Goal: Task Accomplishment & Management: Manage account settings

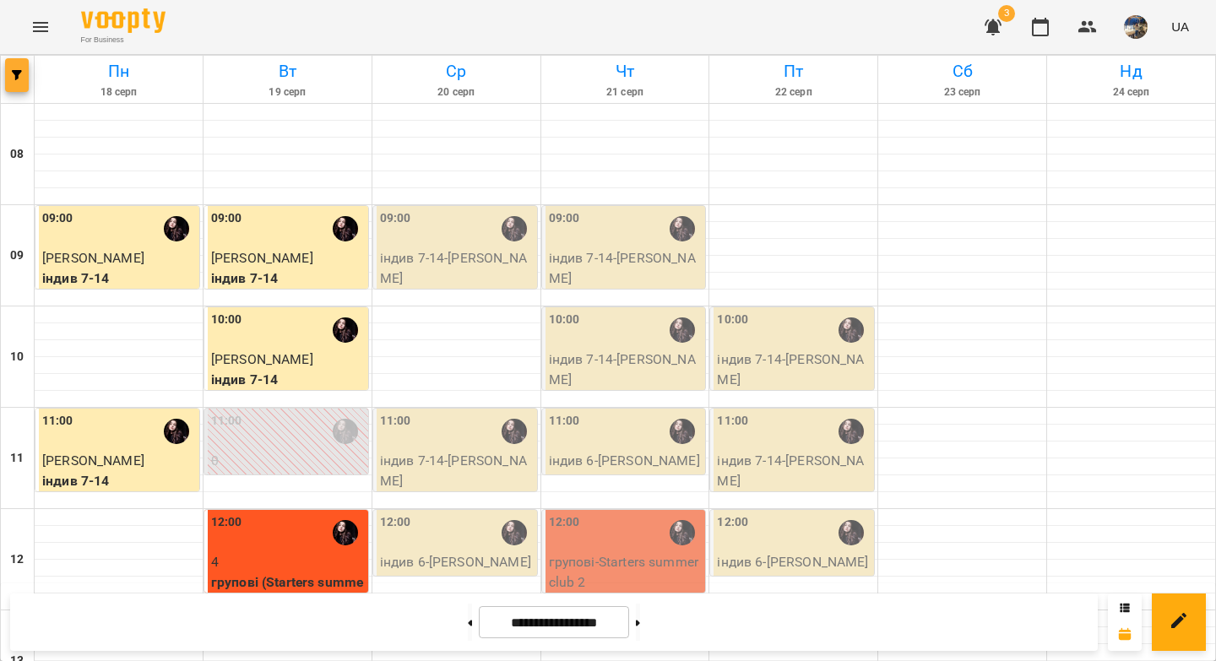
scroll to position [822, 0]
click at [5, 70] on span "button" at bounding box center [17, 75] width 24 height 10
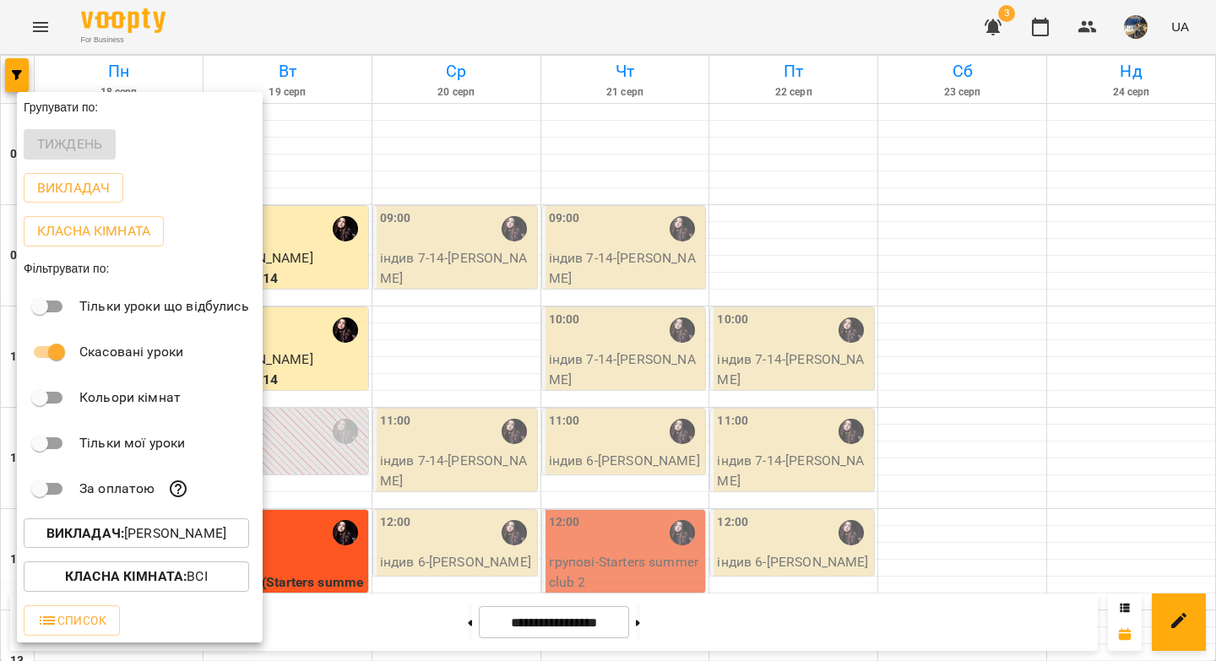
click at [139, 520] on div "Викладач : [PERSON_NAME]" at bounding box center [140, 534] width 246 height 44
click at [142, 529] on p "Викладач : [PERSON_NAME]" at bounding box center [136, 534] width 180 height 20
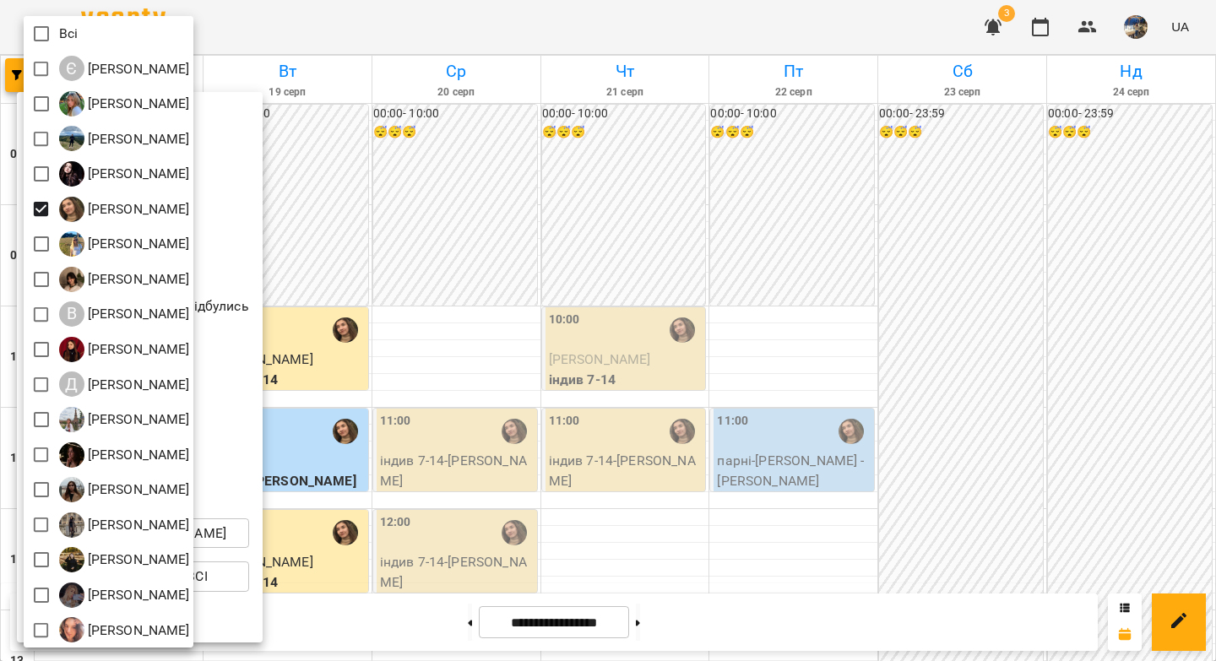
click at [454, 242] on div at bounding box center [608, 330] width 1216 height 661
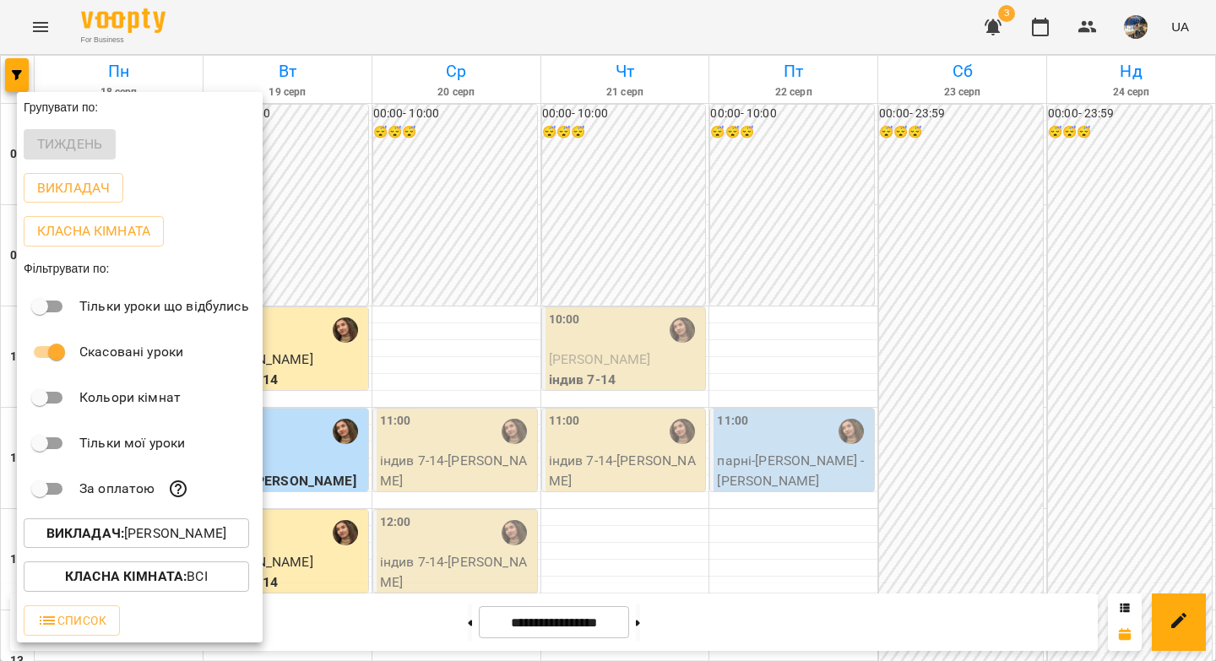
click at [460, 243] on div at bounding box center [608, 330] width 1216 height 661
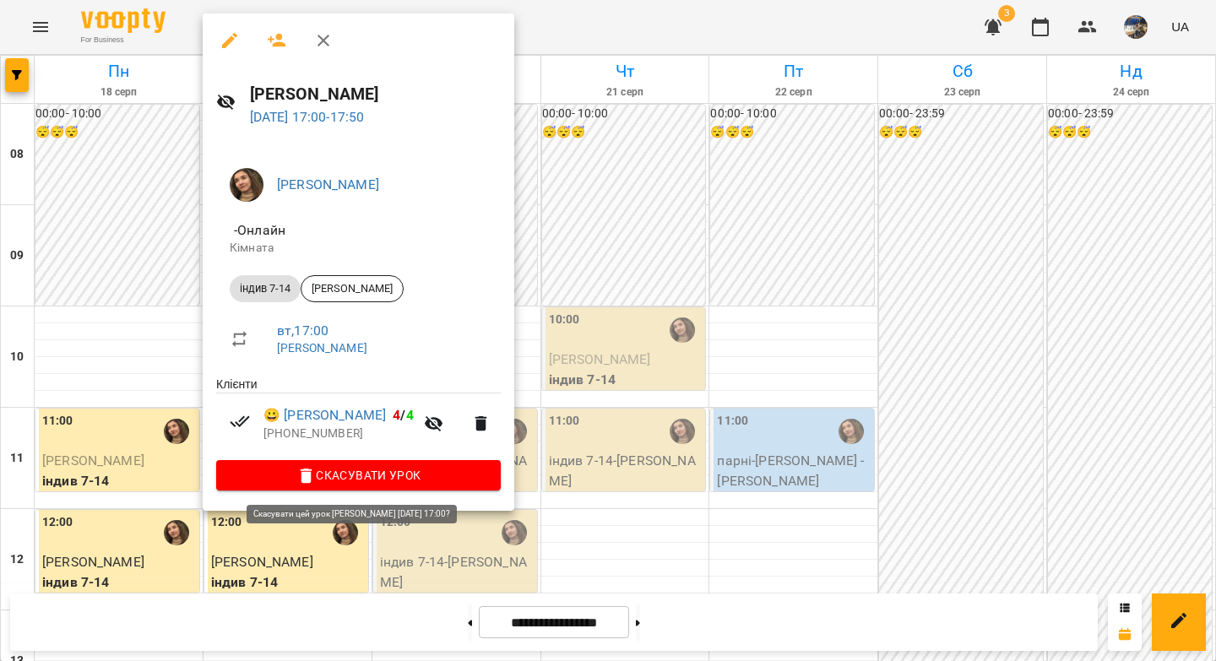
click at [414, 474] on span "Скасувати Урок" at bounding box center [359, 475] width 258 height 20
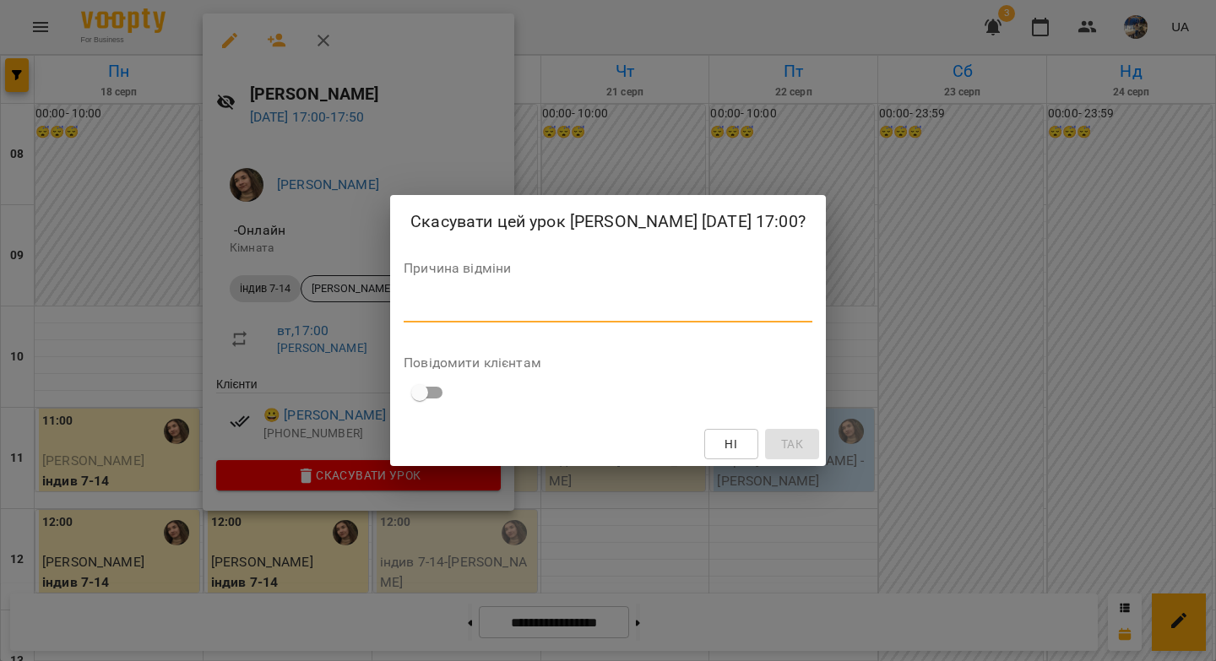
click at [503, 315] on textarea at bounding box center [608, 309] width 409 height 16
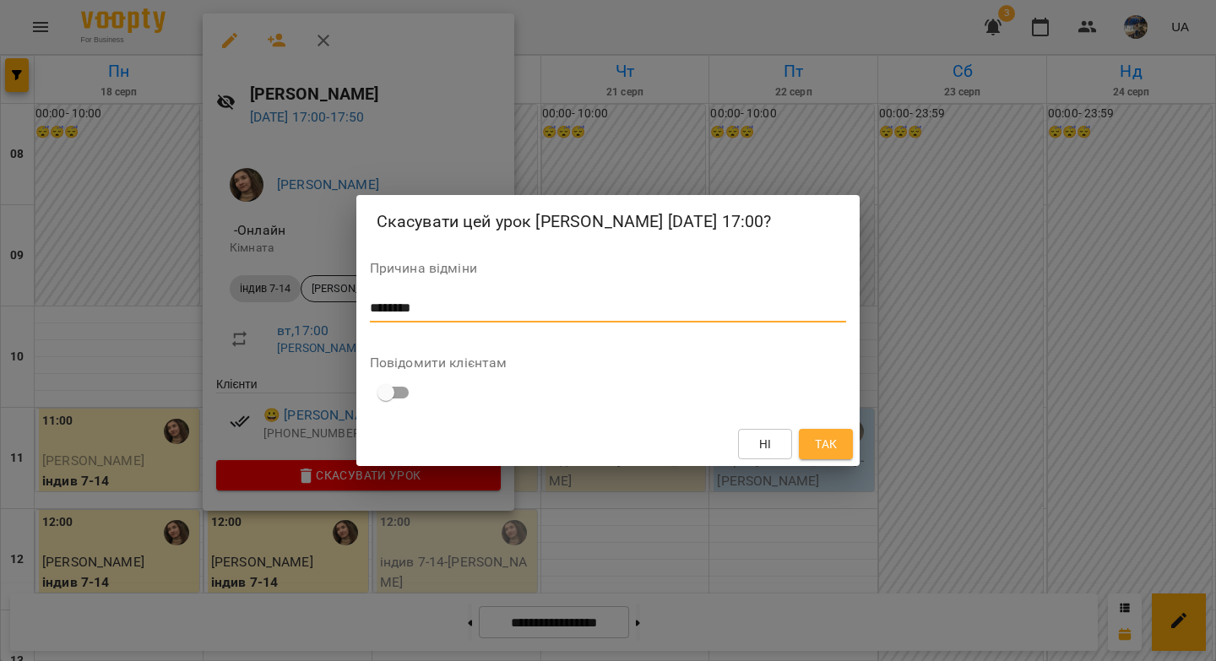
drag, startPoint x: 449, startPoint y: 309, endPoint x: 363, endPoint y: 302, distance: 85.6
click at [363, 302] on div "Скасувати цей урок [PERSON_NAME] [DATE] 17:00? Причина відміни ******** * Повід…" at bounding box center [608, 330] width 504 height 271
type textarea "********"
click at [821, 453] on span "Так" at bounding box center [826, 444] width 22 height 20
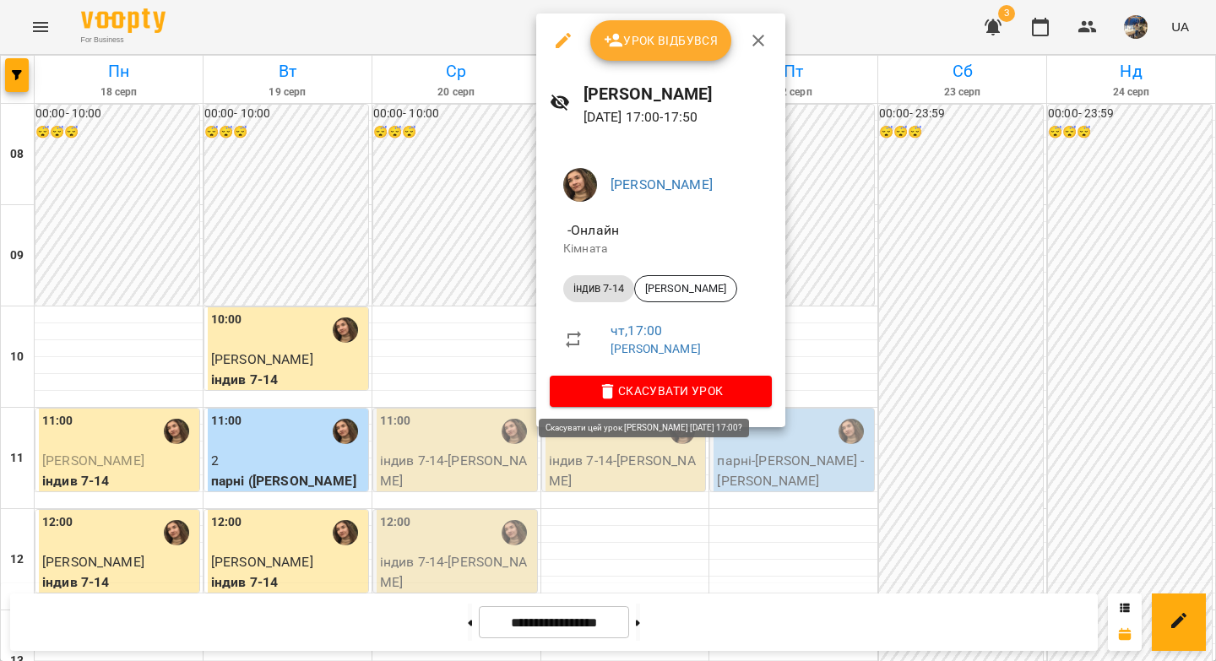
click at [617, 396] on span "Скасувати Урок" at bounding box center [660, 391] width 195 height 20
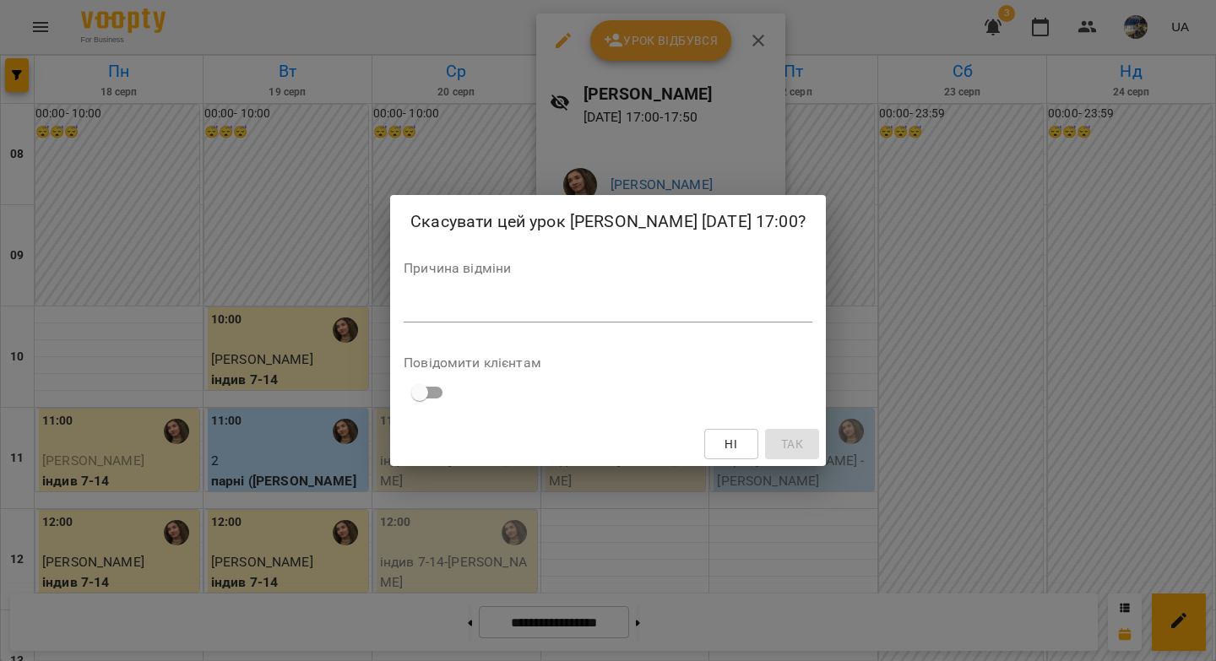
click at [608, 316] on textarea at bounding box center [608, 309] width 409 height 16
paste textarea "********"
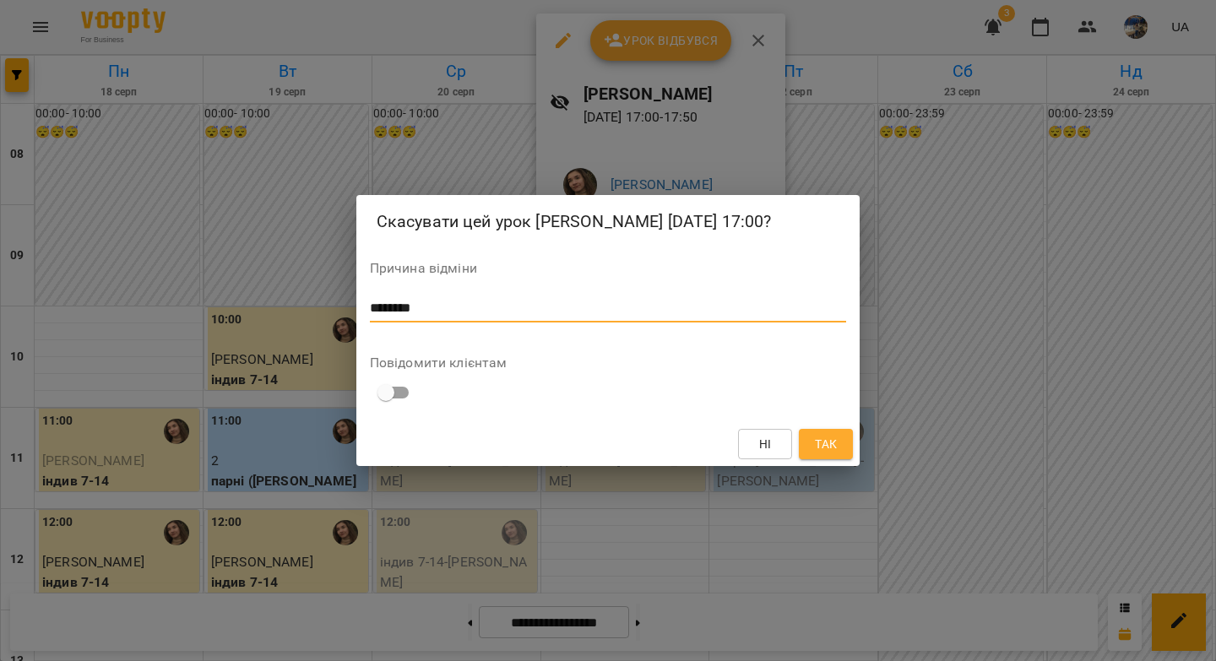
type textarea "********"
click at [832, 446] on span "Так" at bounding box center [826, 444] width 22 height 20
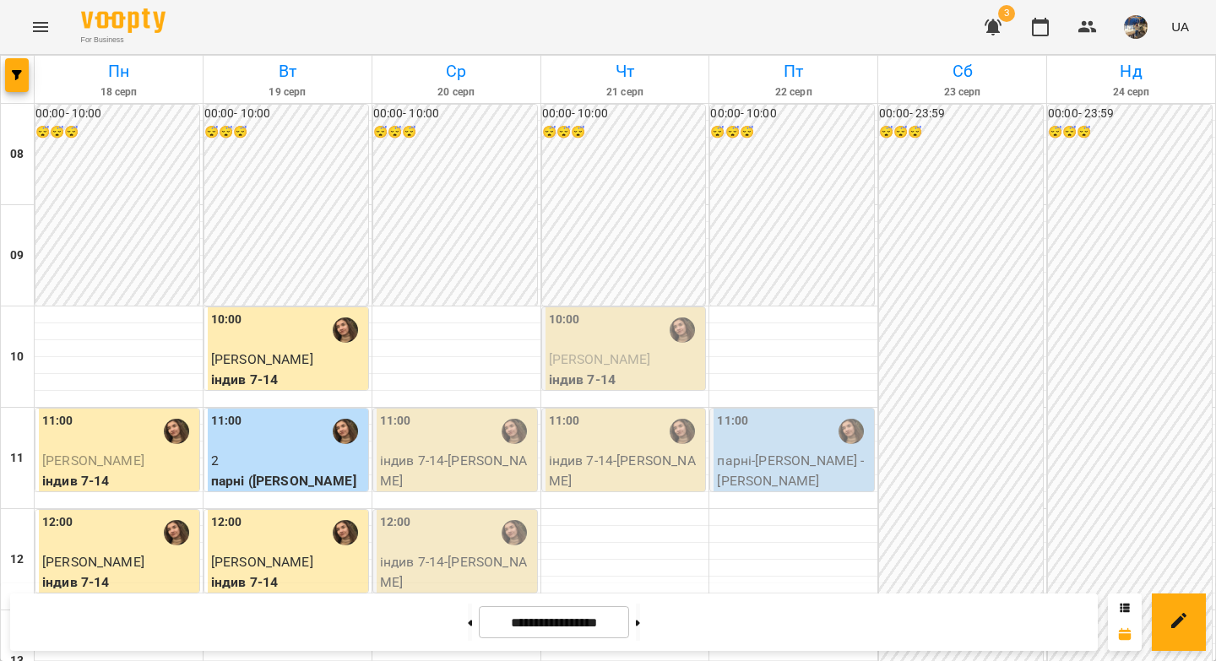
click at [33, 84] on div at bounding box center [18, 79] width 34 height 47
click at [24, 78] on span "button" at bounding box center [17, 75] width 24 height 10
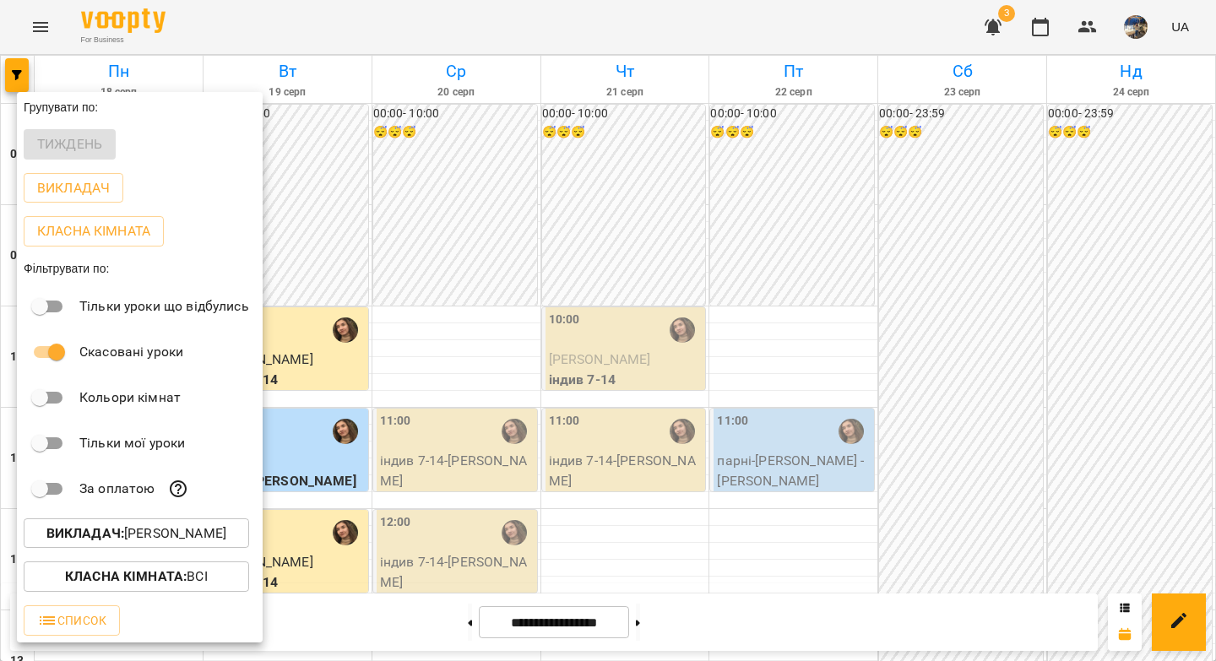
click at [111, 528] on p "Викладач : [PERSON_NAME]" at bounding box center [136, 534] width 180 height 20
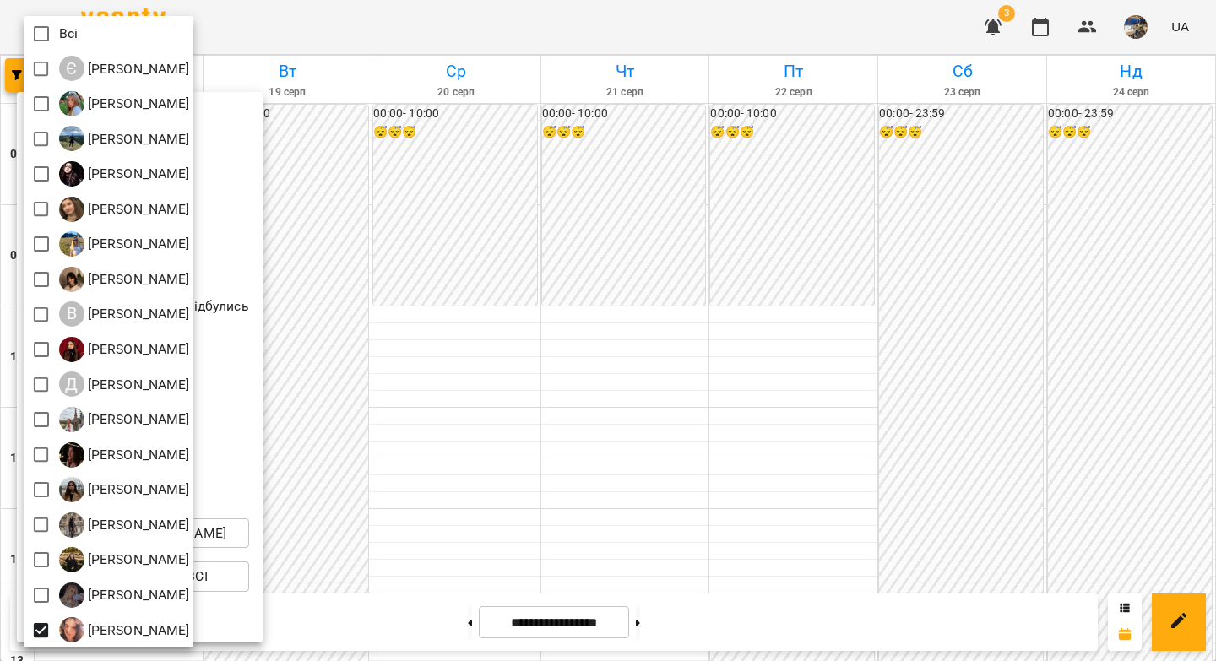
click at [508, 317] on div at bounding box center [608, 330] width 1216 height 661
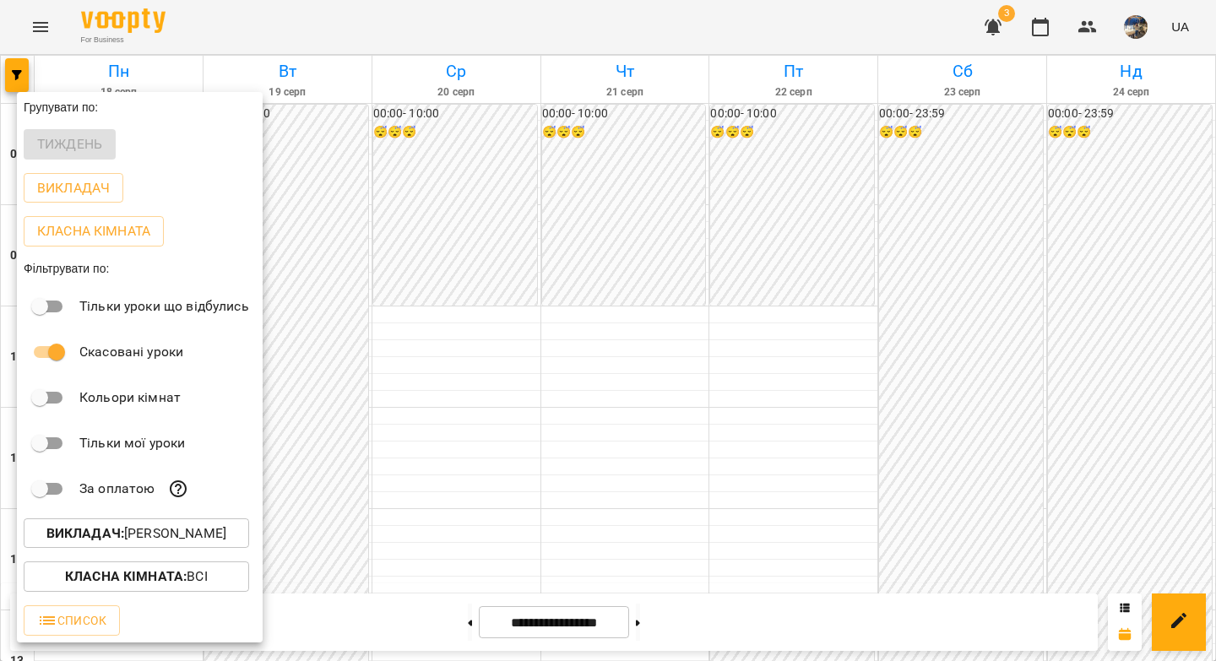
click at [453, 618] on div at bounding box center [608, 330] width 1216 height 661
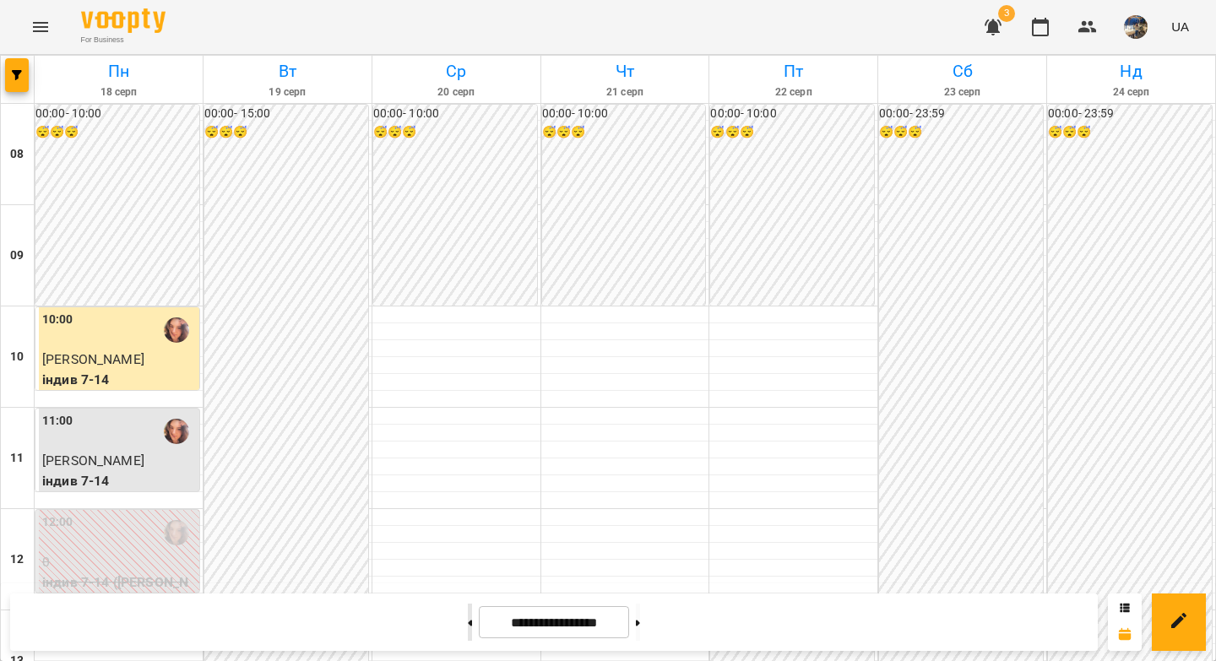
click at [468, 630] on button at bounding box center [470, 622] width 4 height 37
type input "**********"
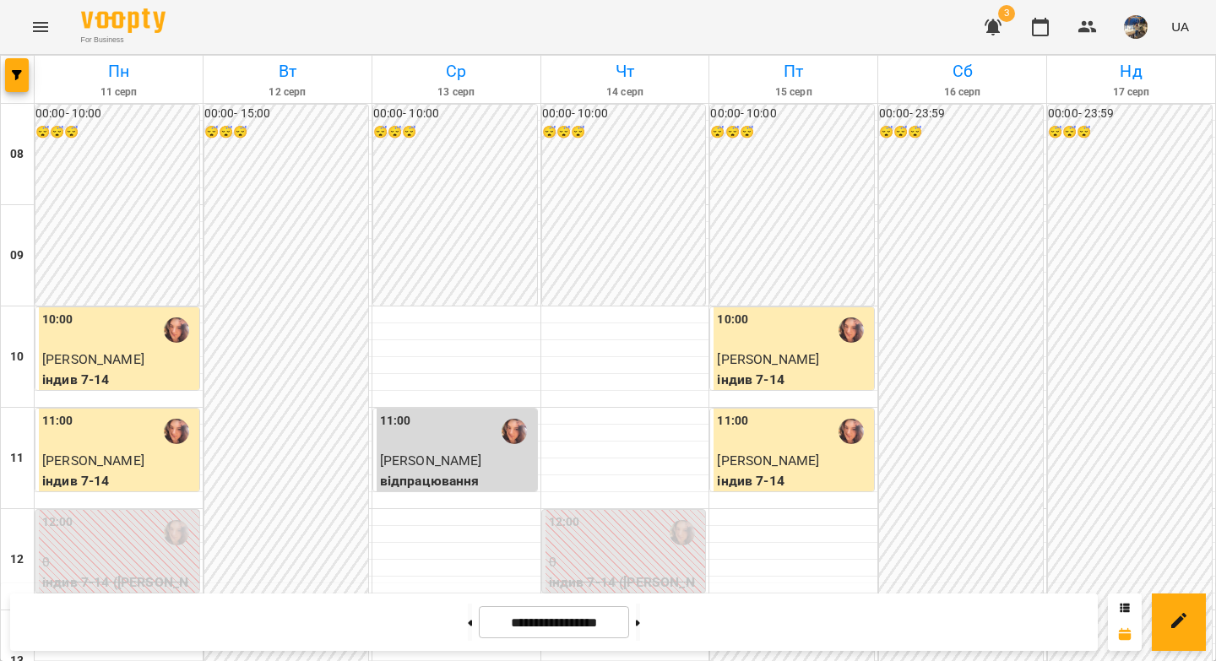
scroll to position [0, 0]
click at [839, 435] on img "Яна Гончар" at bounding box center [851, 431] width 25 height 25
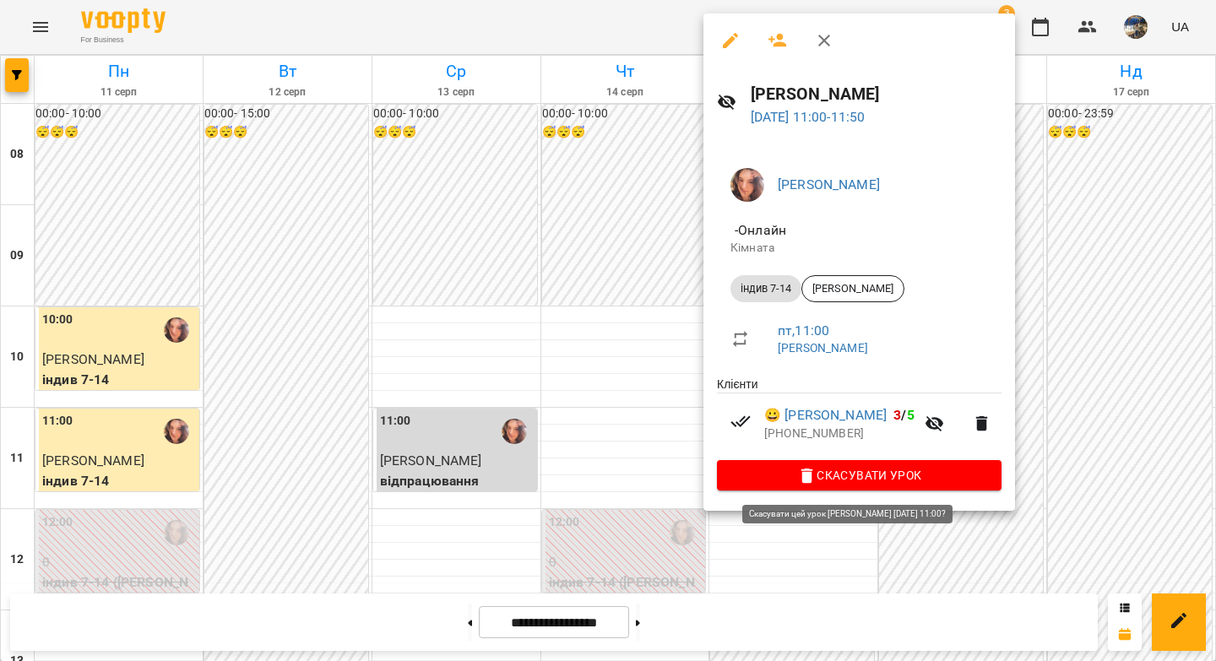
click at [777, 483] on span "Скасувати Урок" at bounding box center [860, 475] width 258 height 20
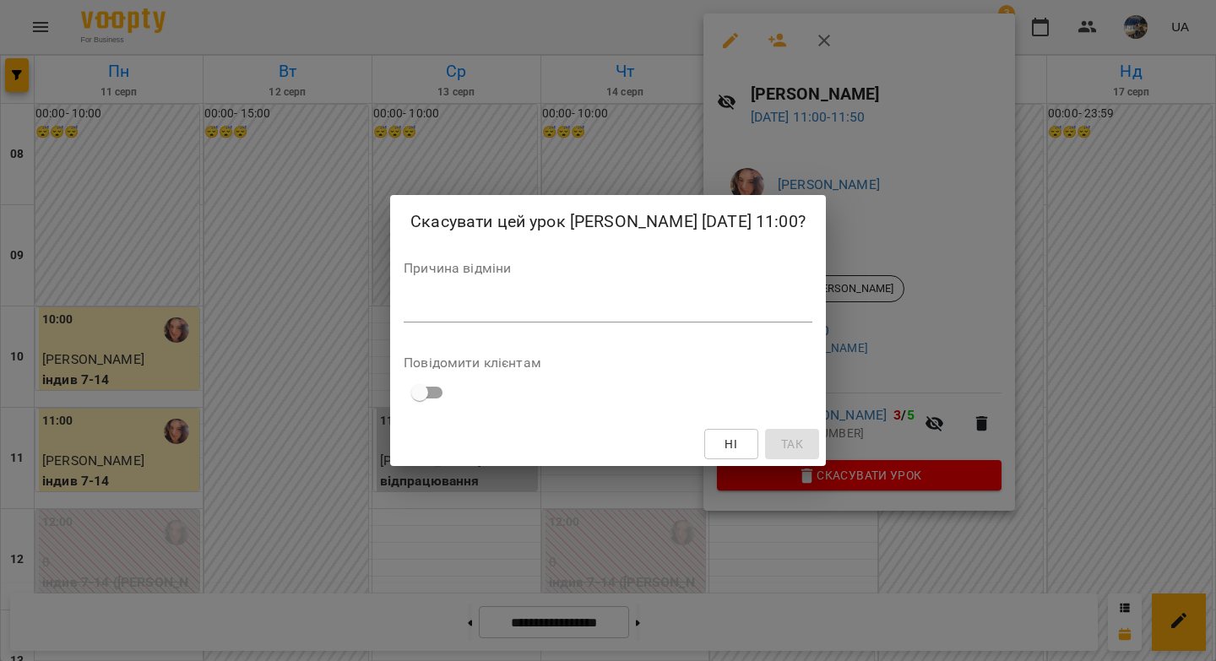
drag, startPoint x: 677, startPoint y: 220, endPoint x: 804, endPoint y: 231, distance: 128.0
click at [804, 231] on h2 "Скасувати цей урок [PERSON_NAME] [DATE] 11:00?" at bounding box center [608, 222] width 395 height 26
copy h2 "[DATE] 11:00"
click at [744, 313] on textarea at bounding box center [608, 309] width 409 height 16
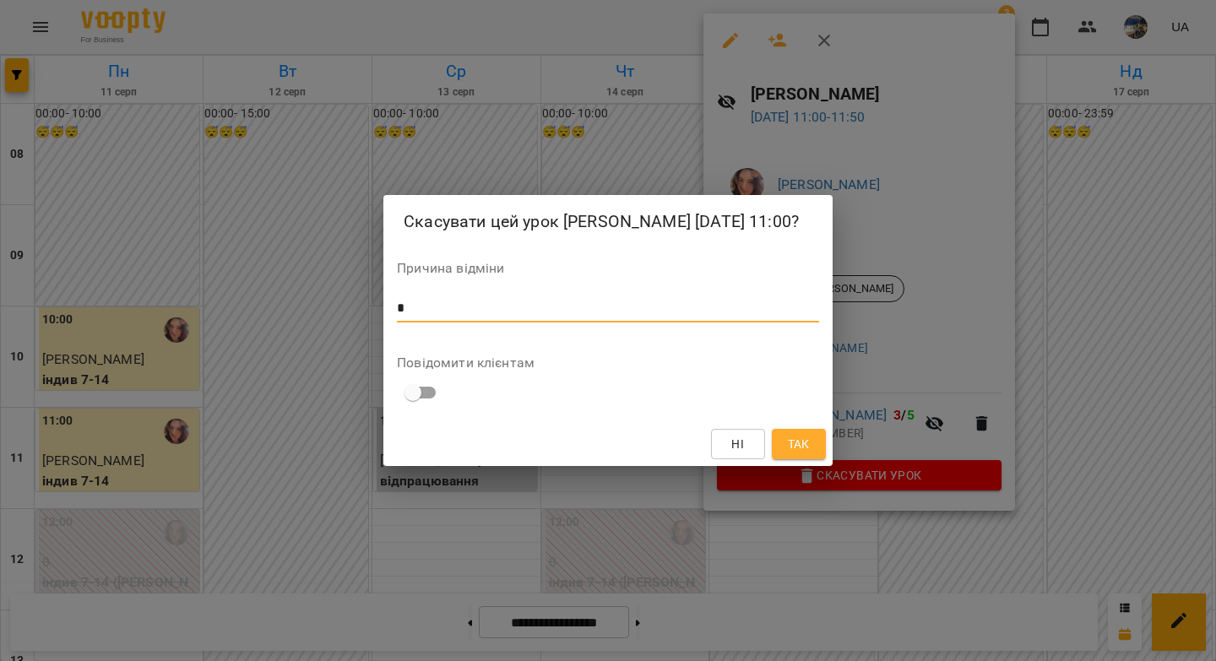
type textarea "*"
click at [788, 447] on span "Так" at bounding box center [799, 444] width 22 height 20
